Goal: Obtain resource: Obtain resource

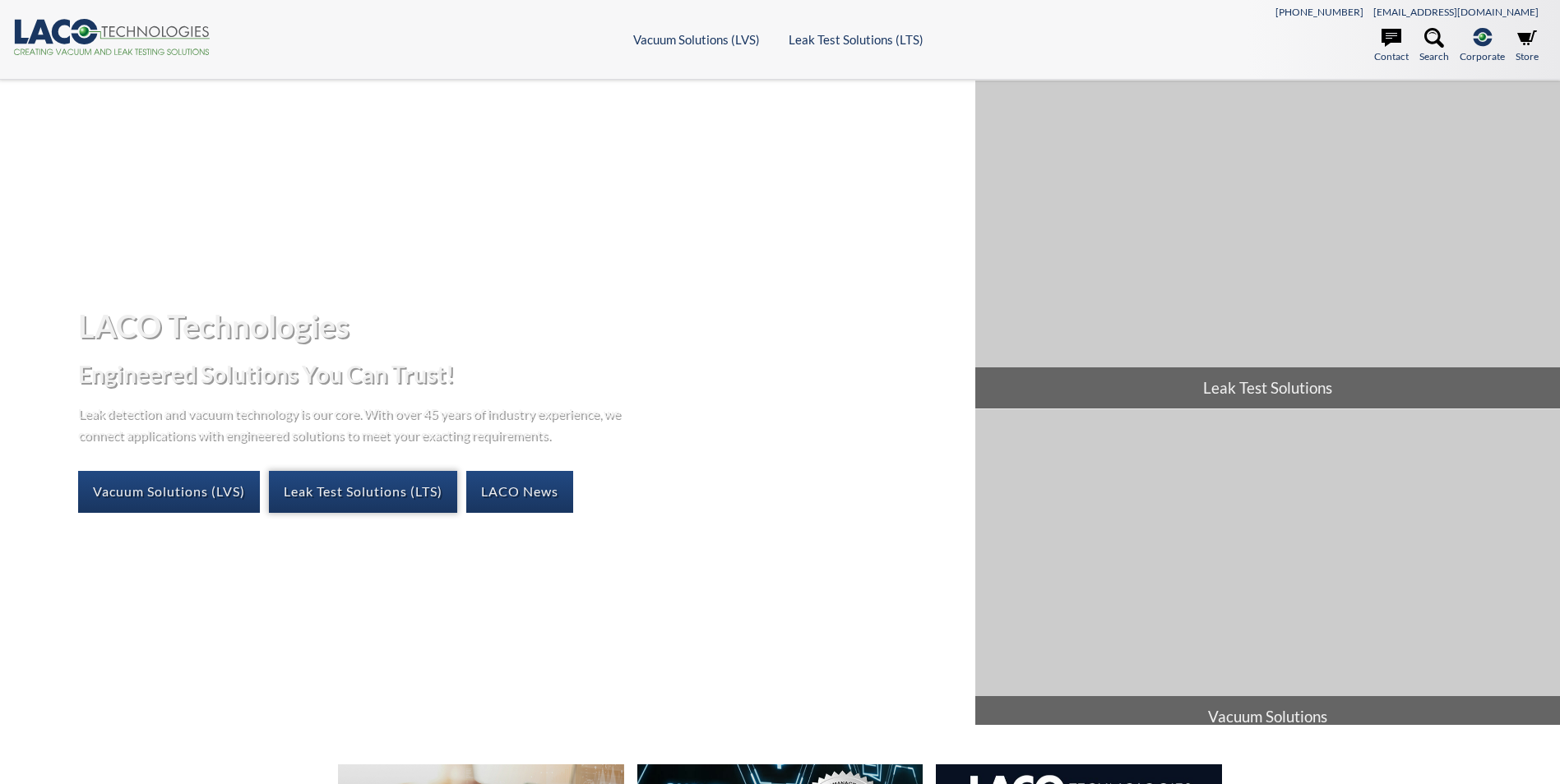
click at [404, 483] on link "Leak Test Solutions (LTS)" at bounding box center [363, 492] width 189 height 41
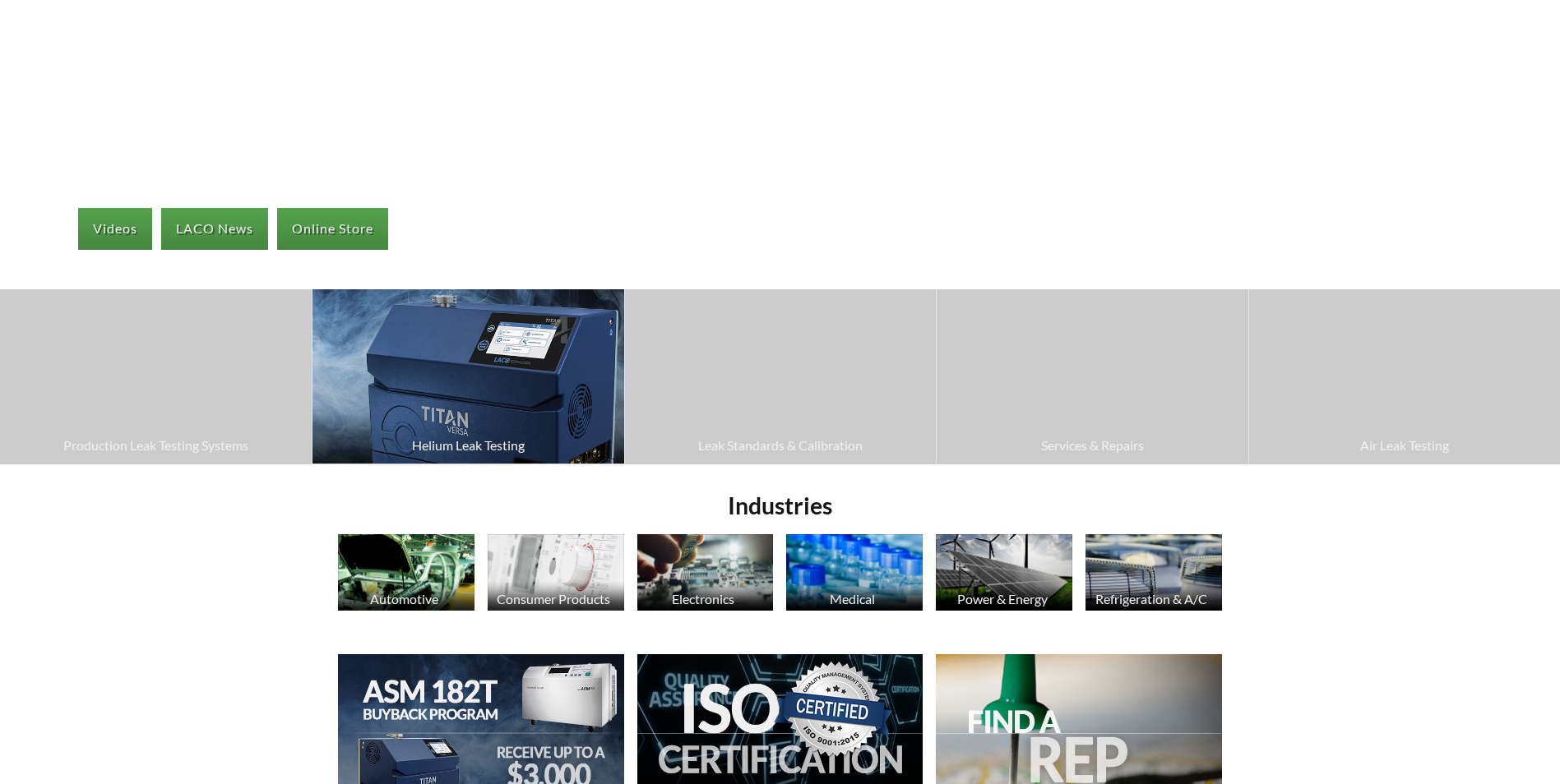
scroll to position [274, 0]
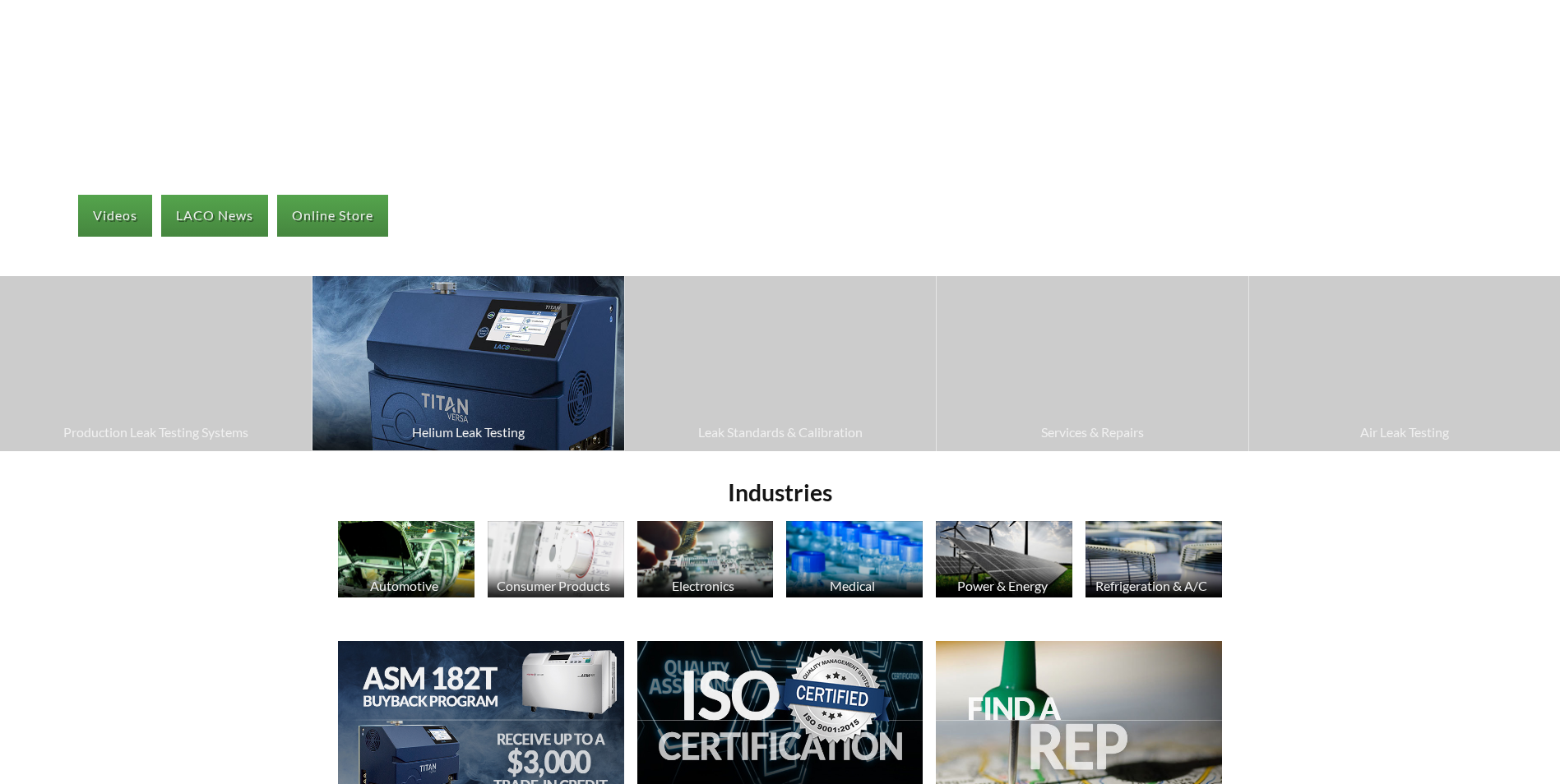
click at [469, 341] on img at bounding box center [467, 363] width 311 height 174
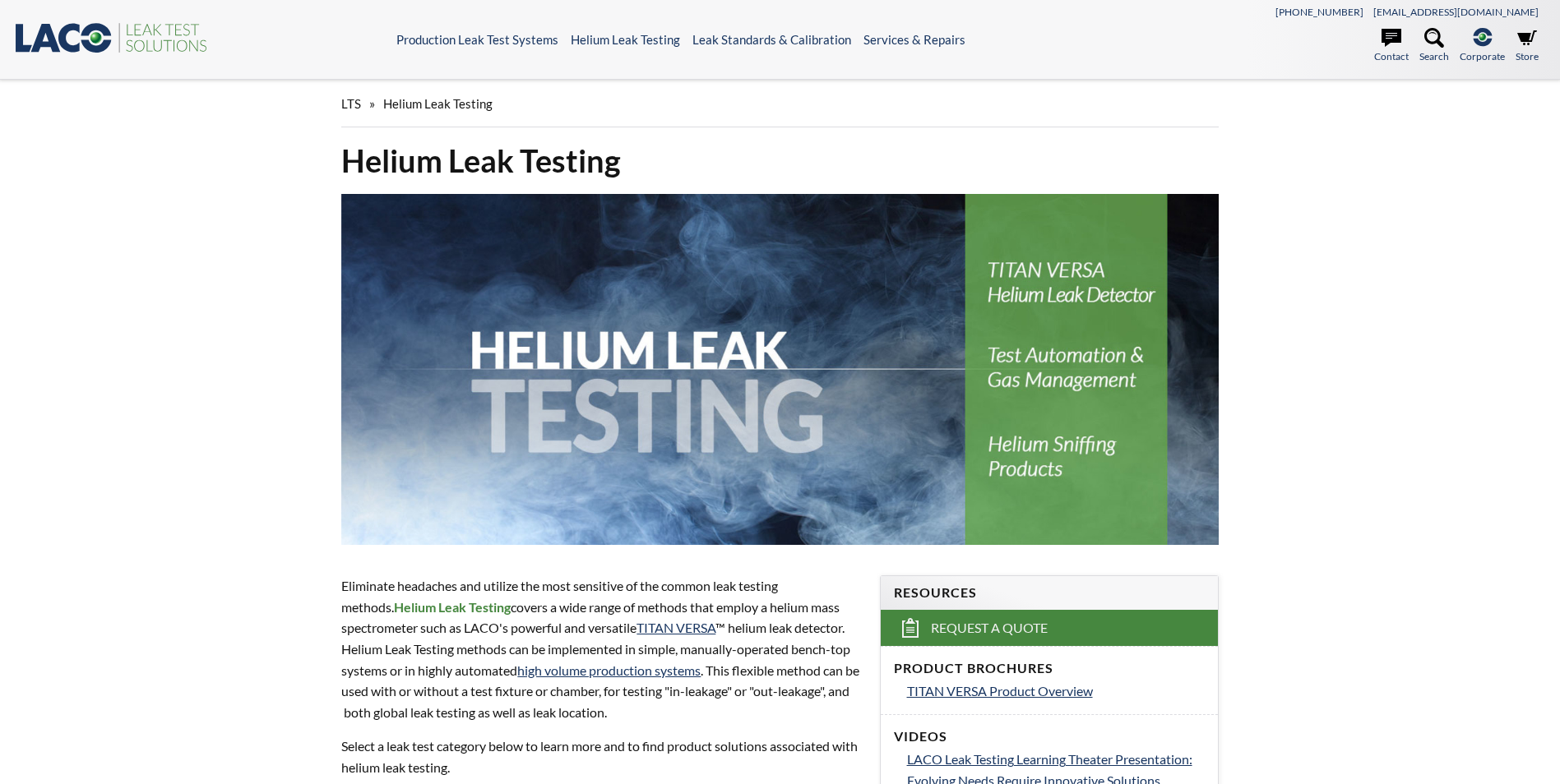
scroll to position [274, 0]
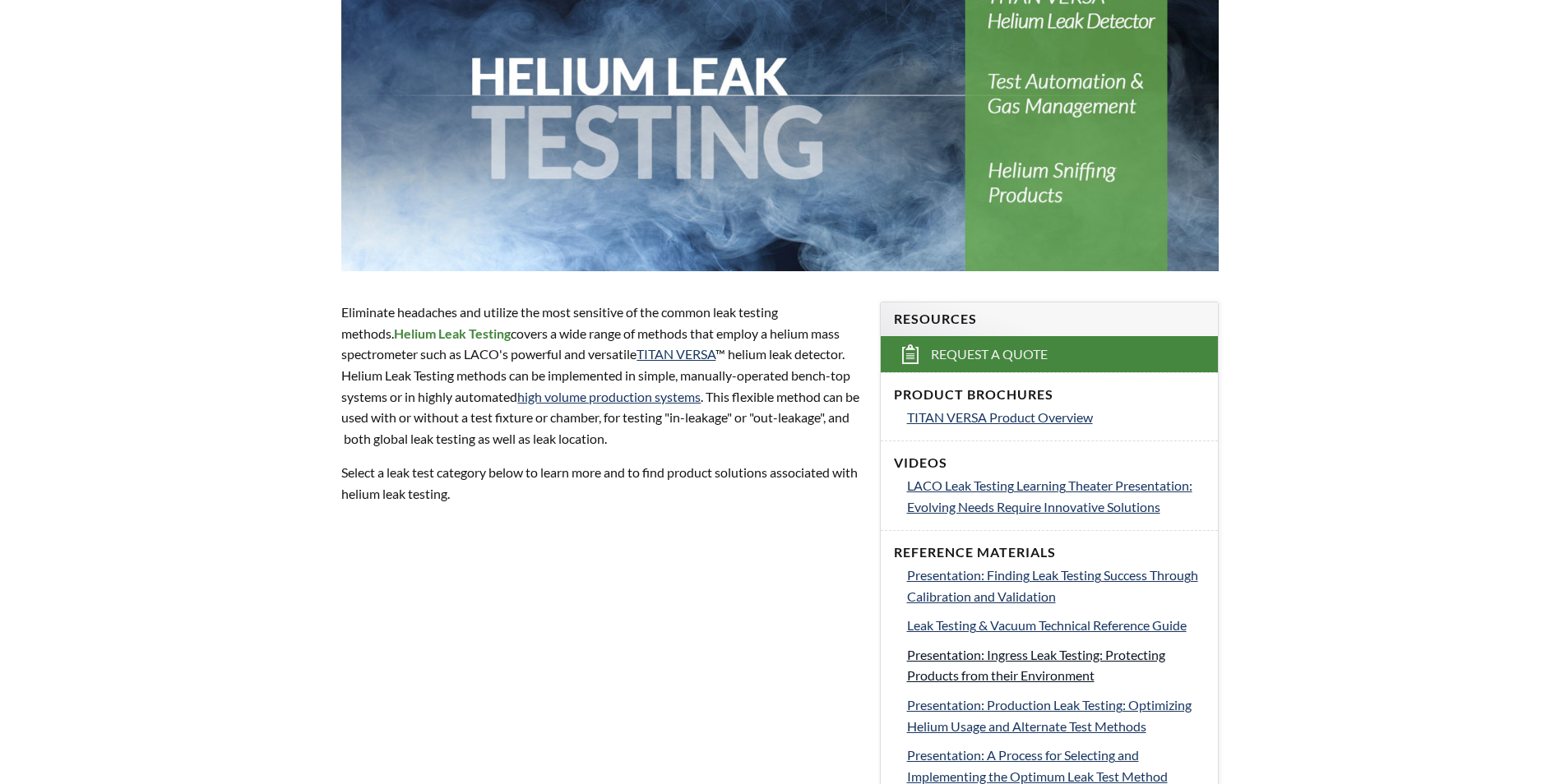
click at [967, 663] on link "Presentation: Ingress Leak Testing: Protecting Products from their Environment" at bounding box center [1055, 666] width 297 height 41
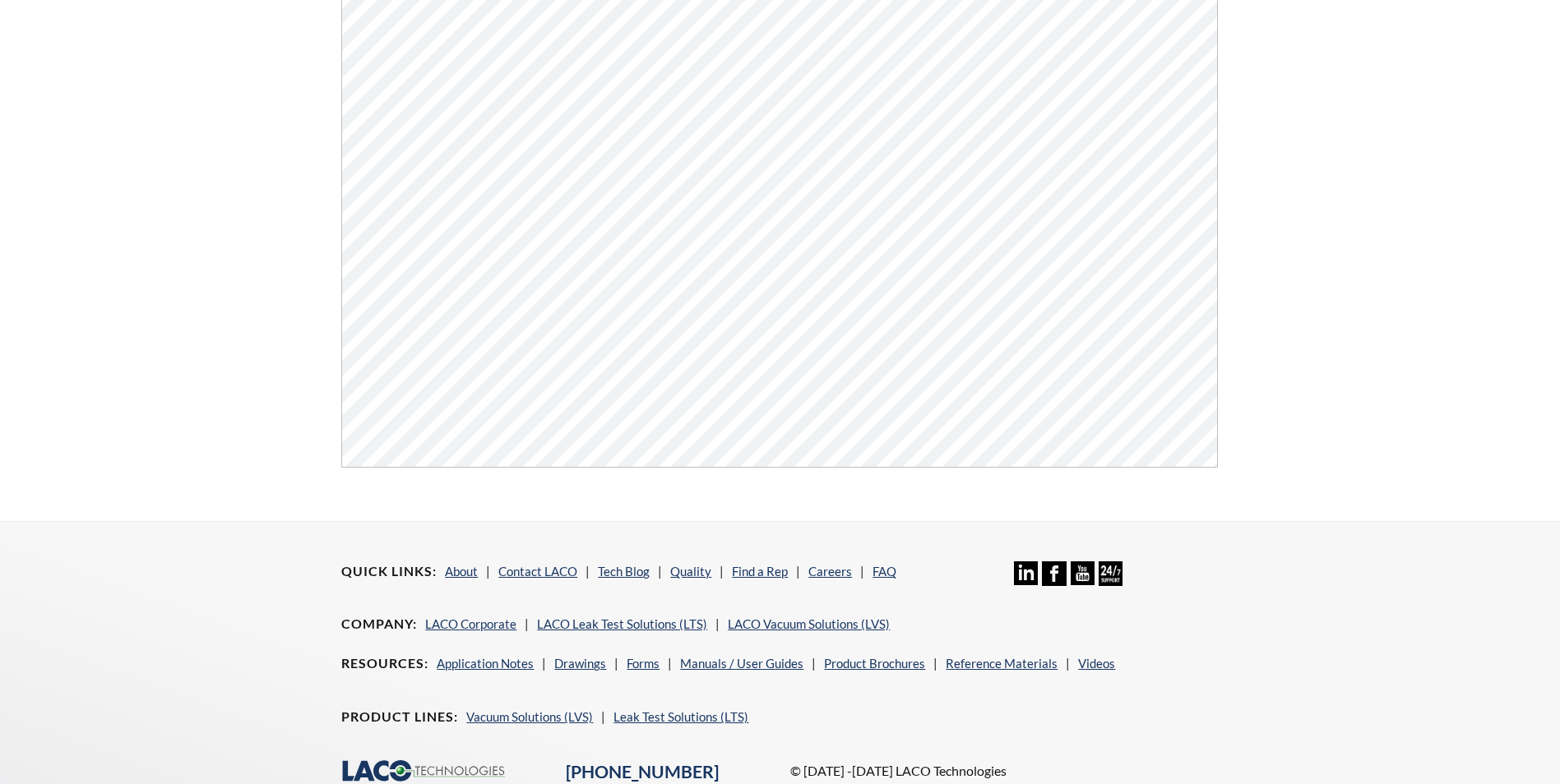
scroll to position [274, 0]
